Goal: Check status: Check status

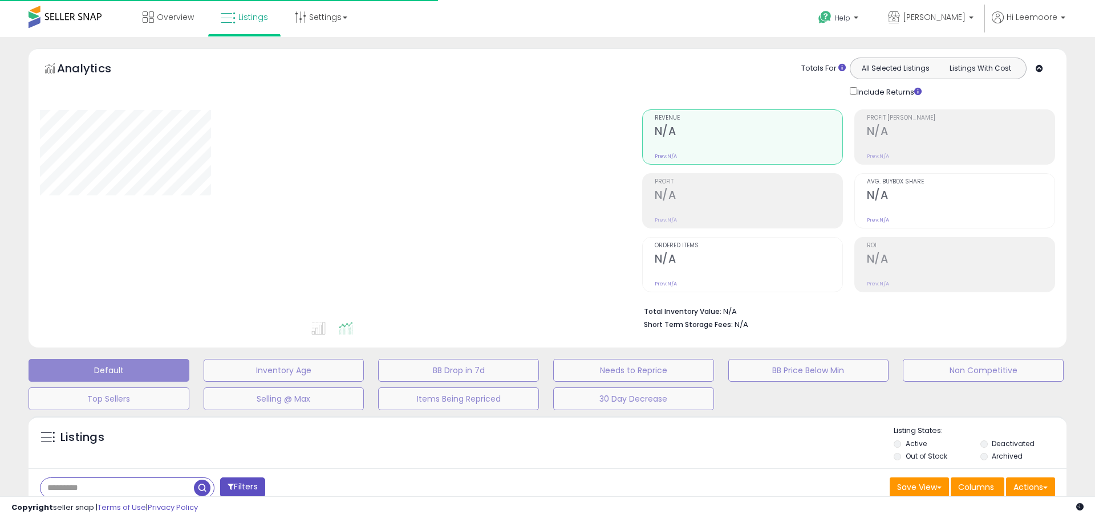
type input "*******"
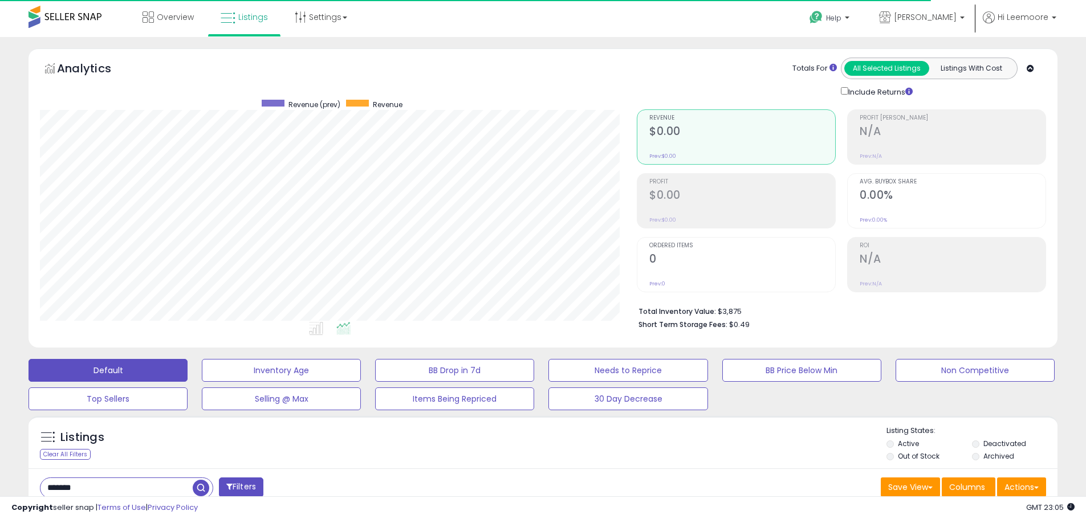
scroll to position [234, 597]
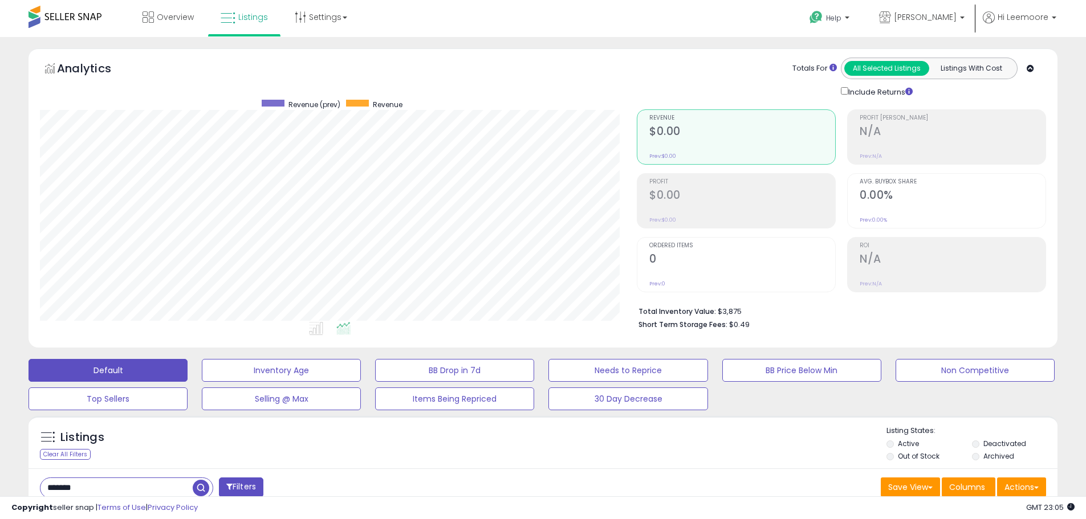
click at [826, 450] on div "Listings Clear All Filters Listing States:" at bounding box center [543, 445] width 1029 height 39
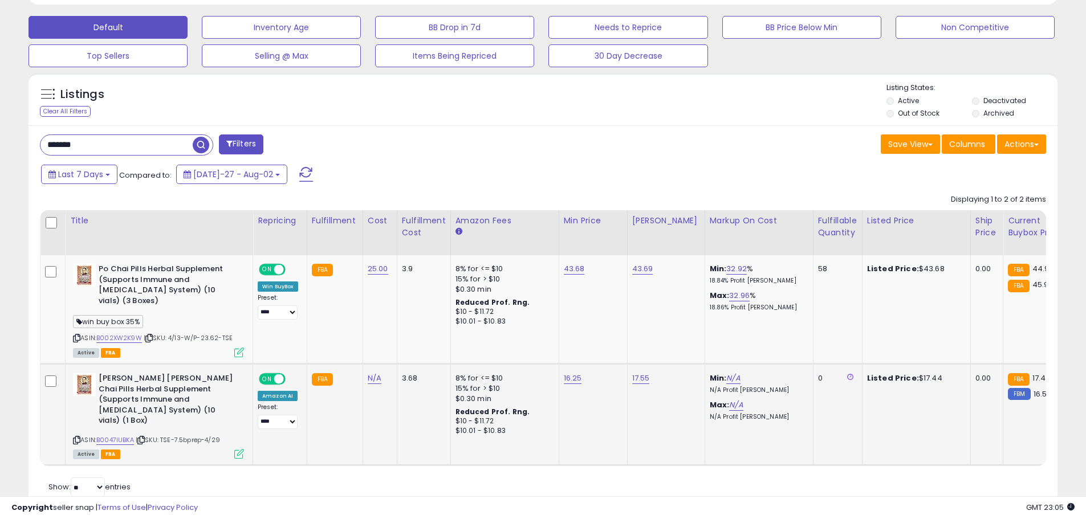
scroll to position [376, 0]
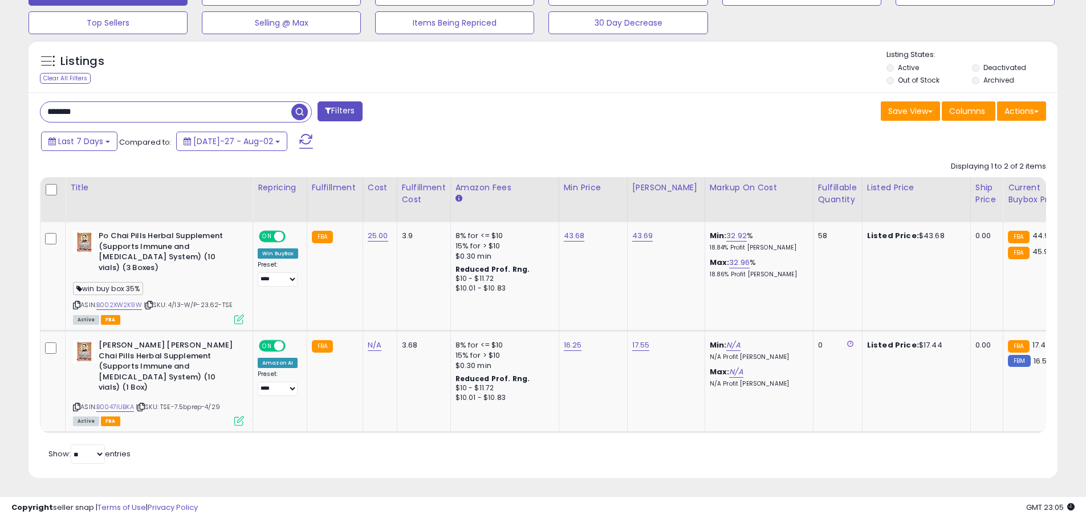
click at [155, 108] on input "*******" at bounding box center [165, 112] width 251 height 20
type input "*"
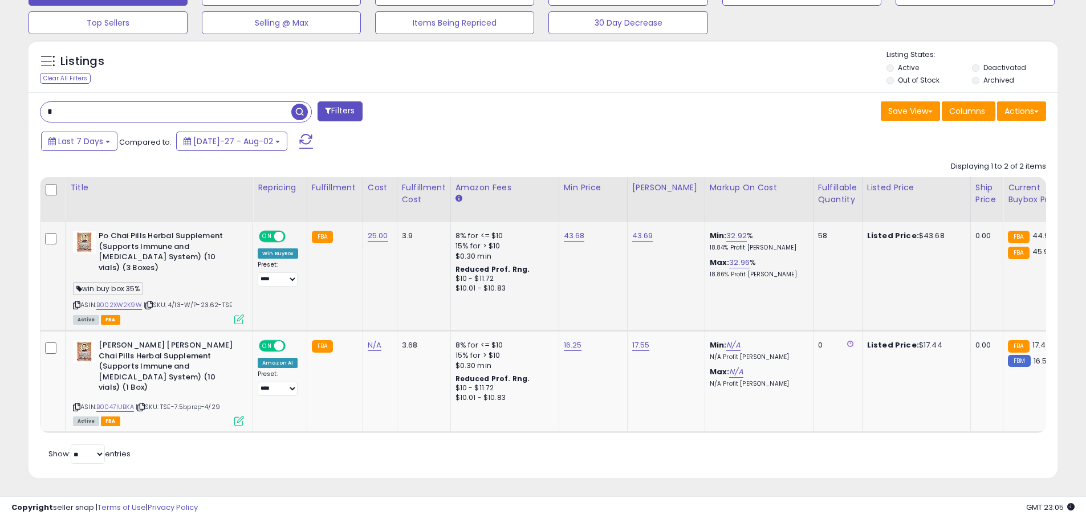
click at [140, 310] on div "ASIN: B002XW2K9W | SKU: 4/13-W/P-23.62-TSE Active FBA" at bounding box center [158, 277] width 171 height 92
click at [128, 308] on link "B002XW2K9W" at bounding box center [119, 306] width 46 height 10
click at [640, 444] on div "Retrieving listings data.. Displaying 1 to 2 of 2 items Title Repricing" at bounding box center [543, 312] width 1006 height 312
click at [633, 451] on div "Retrieving listings data.. Displaying 1 to 2 of 2 items Title Repricing" at bounding box center [543, 312] width 1006 height 312
click at [629, 449] on div "Retrieving listings data.. Displaying 1 to 2 of 2 items Title Repricing" at bounding box center [543, 312] width 1006 height 312
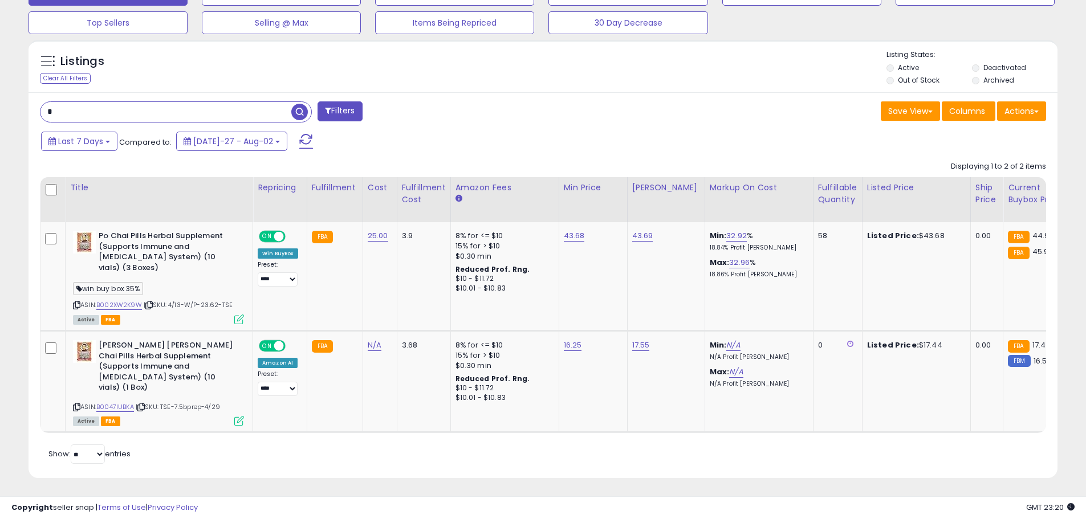
click at [767, 514] on div "Copyright seller snap | Terms of Use | Privacy Policy GMT 23:20 Authorization r…" at bounding box center [543, 508] width 1086 height 23
click at [135, 305] on link "B002XW2K9W" at bounding box center [119, 306] width 46 height 10
click at [232, 107] on input "*" at bounding box center [165, 112] width 251 height 20
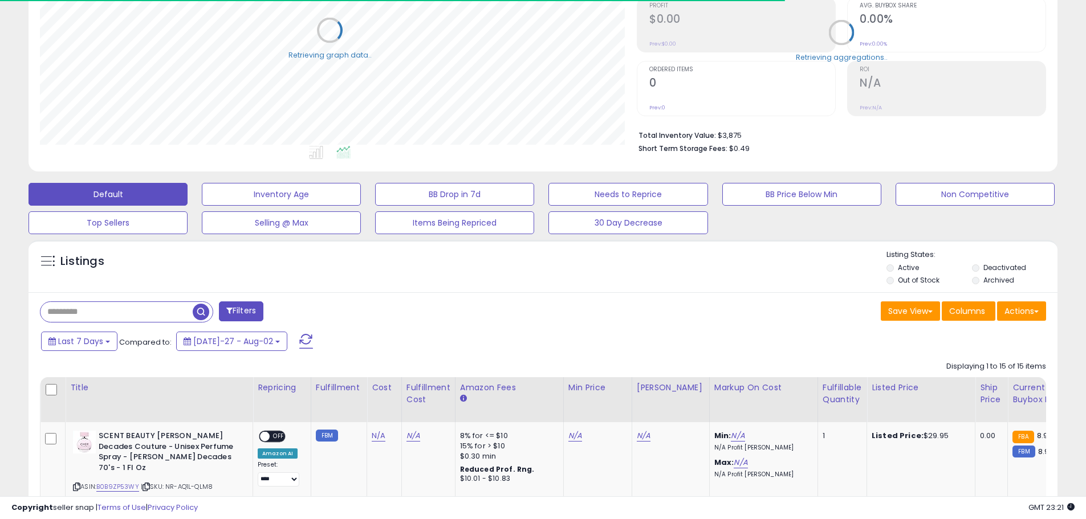
scroll to position [569976, 569613]
click at [965, 152] on li "Short Term Storage Fees: $3.26" at bounding box center [838, 148] width 399 height 14
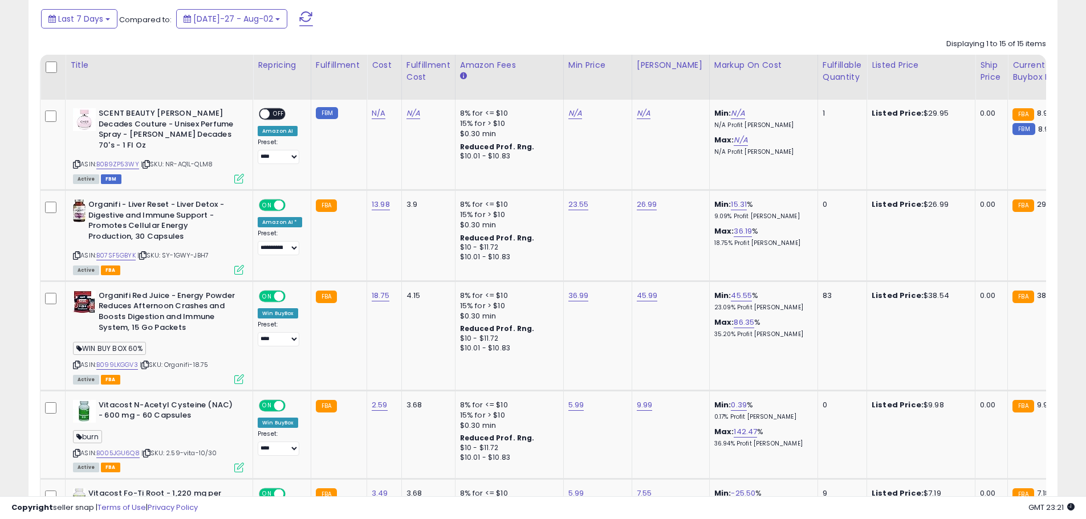
scroll to position [504, 0]
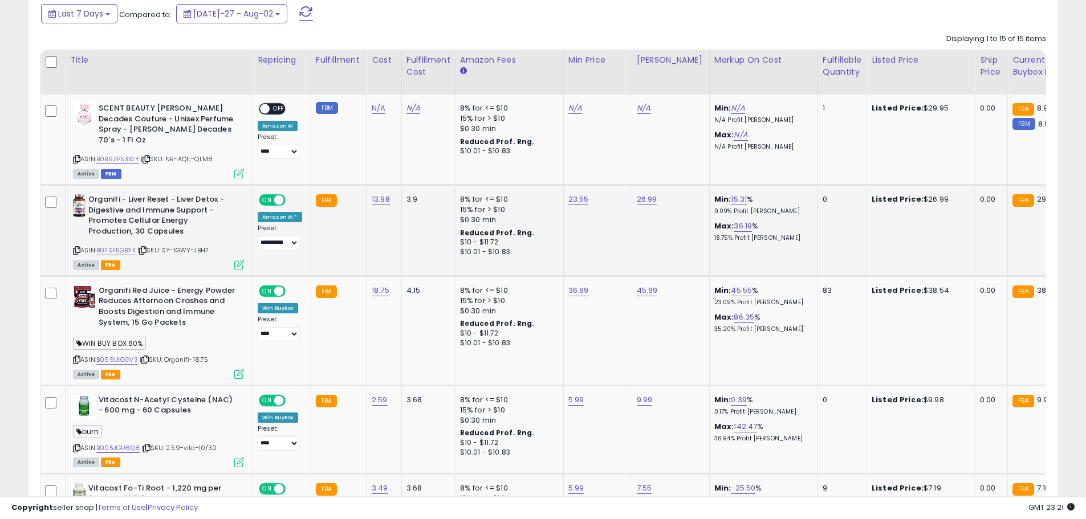
click at [444, 247] on td "3.9" at bounding box center [428, 230] width 54 height 91
click at [867, 161] on td "Listed Price: $29.95" at bounding box center [921, 140] width 108 height 90
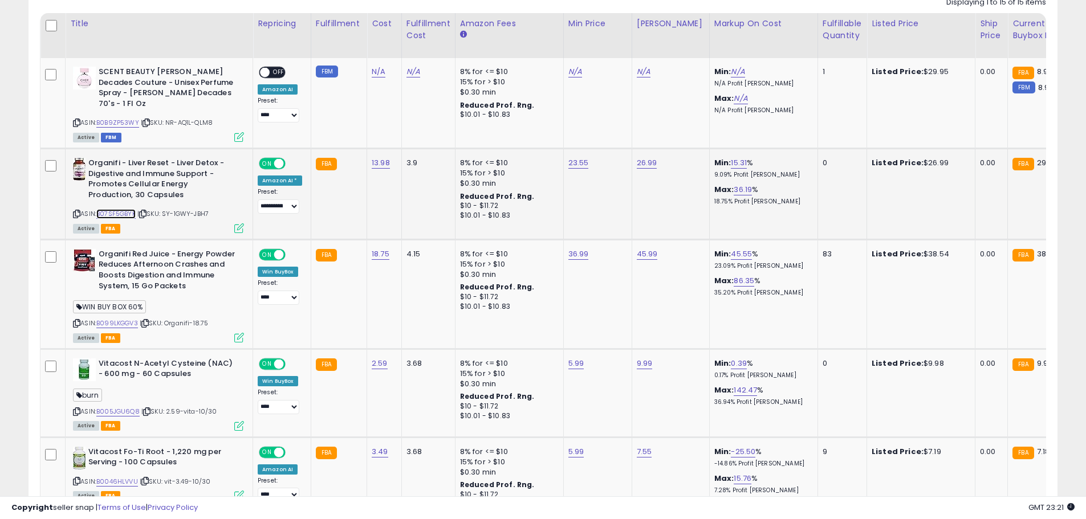
click at [116, 209] on link "B07SF5GBYK" at bounding box center [115, 214] width 39 height 10
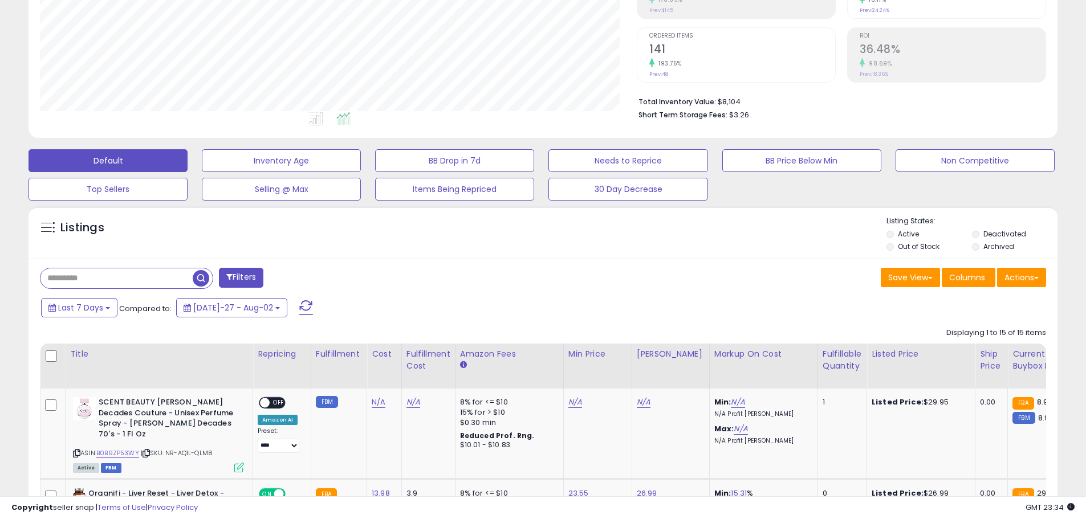
scroll to position [0, 0]
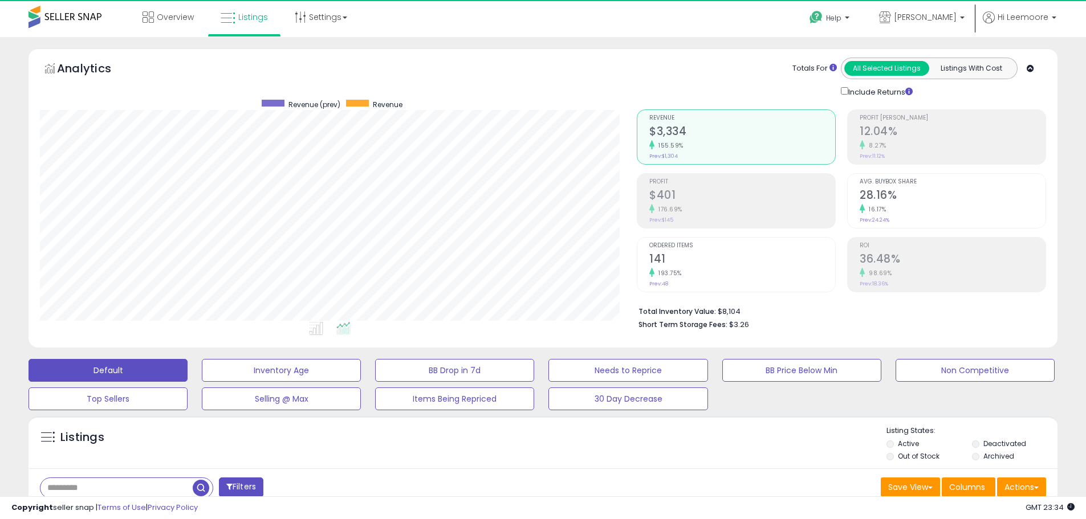
scroll to position [234, 597]
